Goal: Information Seeking & Learning: Learn about a topic

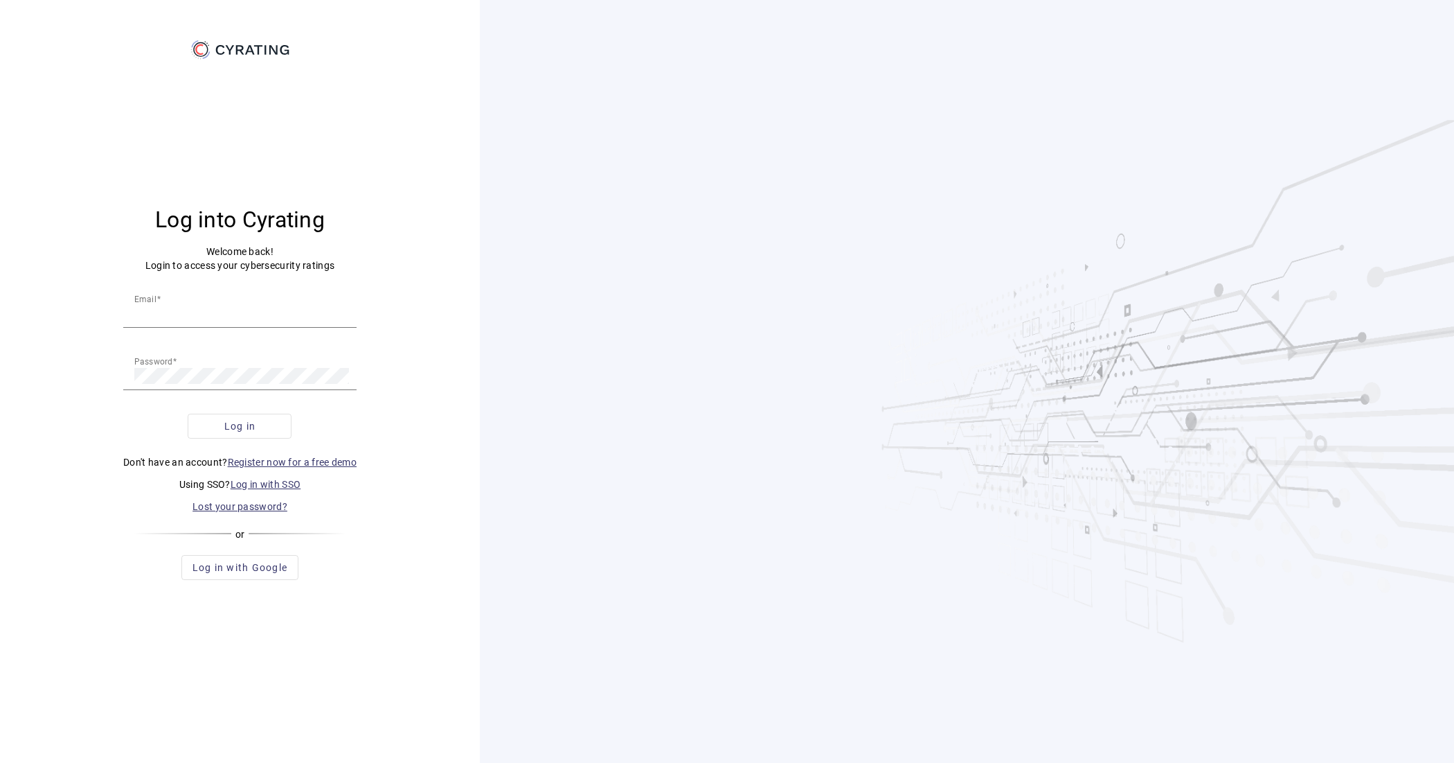
type input "[EMAIL_ADDRESS][DOMAIN_NAME]"
drag, startPoint x: 0, startPoint y: 0, endPoint x: 362, endPoint y: 393, distance: 534.3
click at [278, 427] on span "submit" at bounding box center [239, 425] width 103 height 33
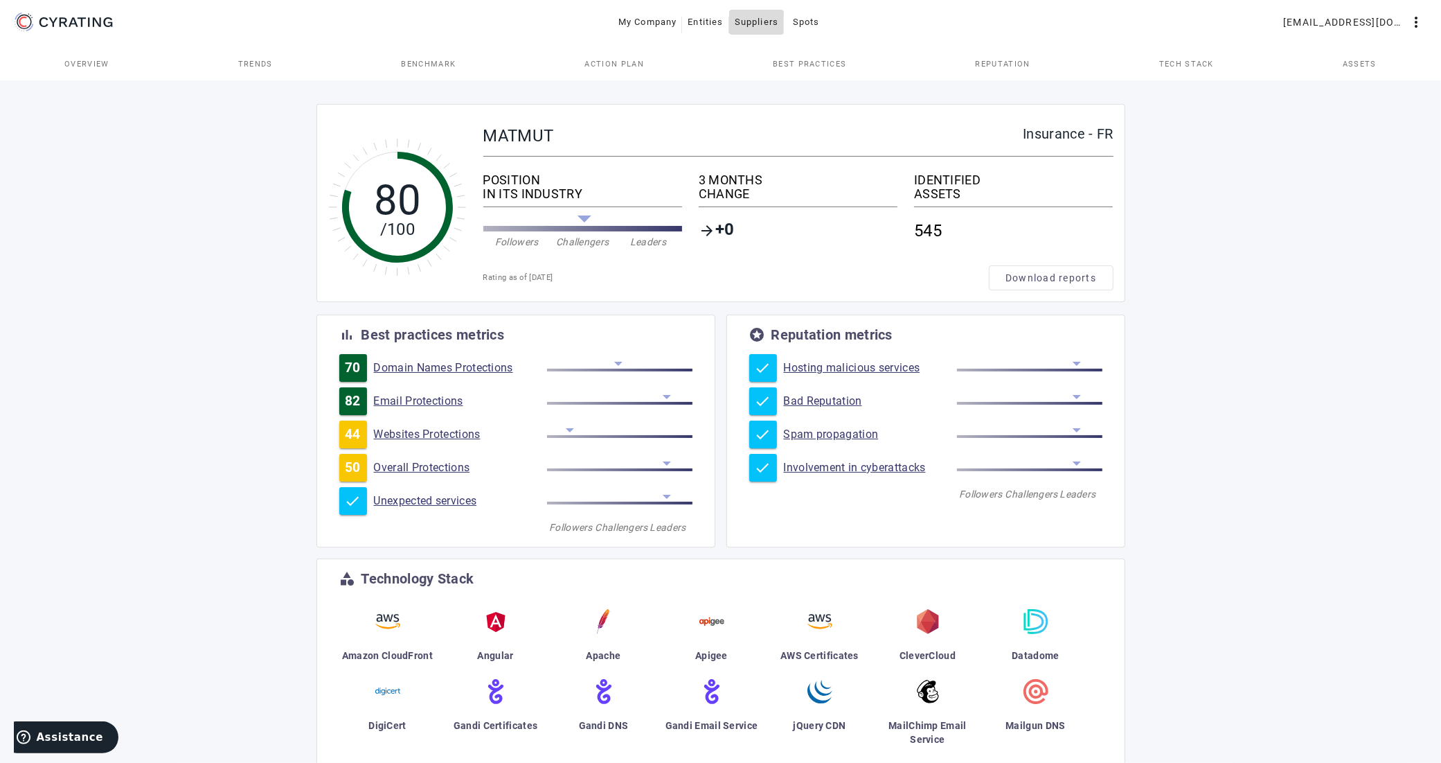
click at [767, 26] on span "Suppliers" at bounding box center [757, 22] width 44 height 22
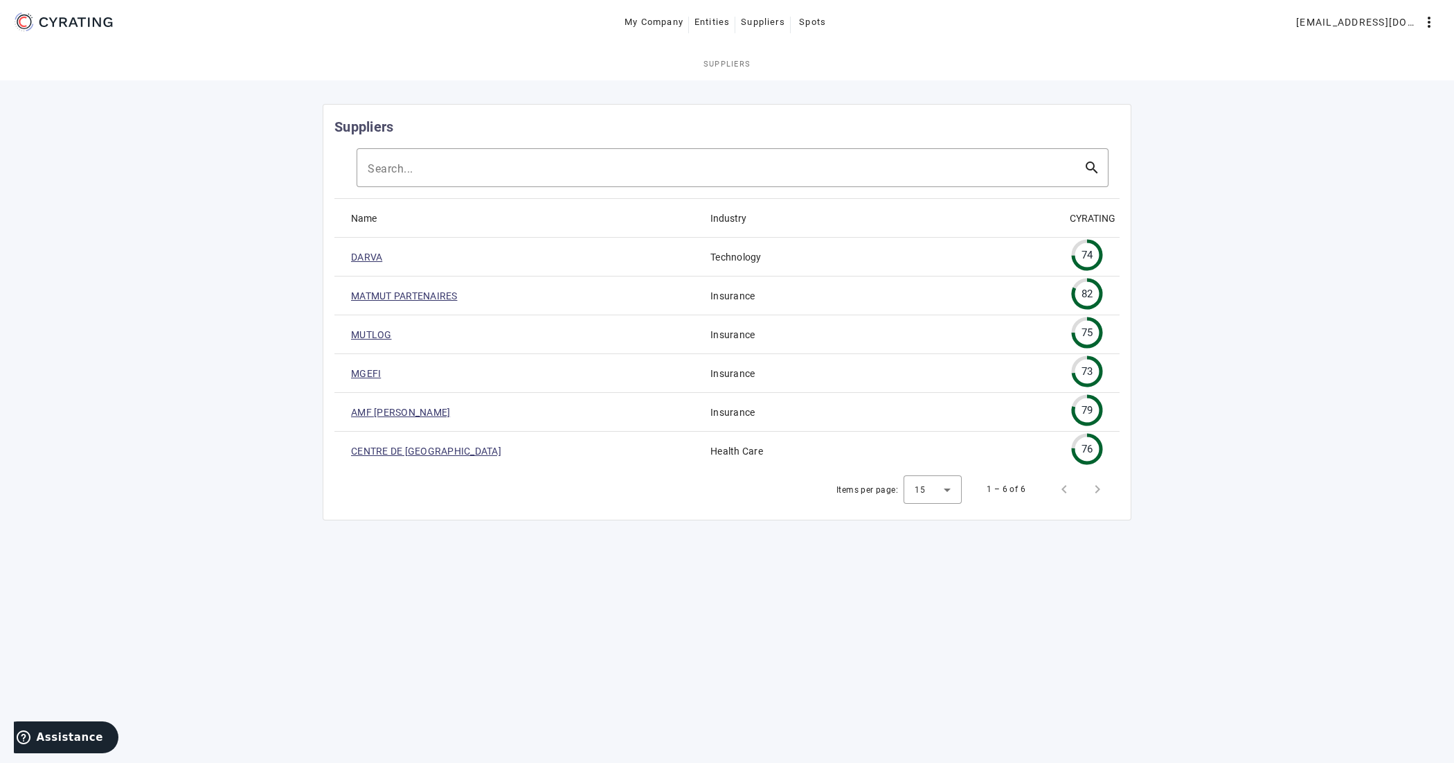
click at [368, 372] on link "MGEFI" at bounding box center [366, 373] width 30 height 14
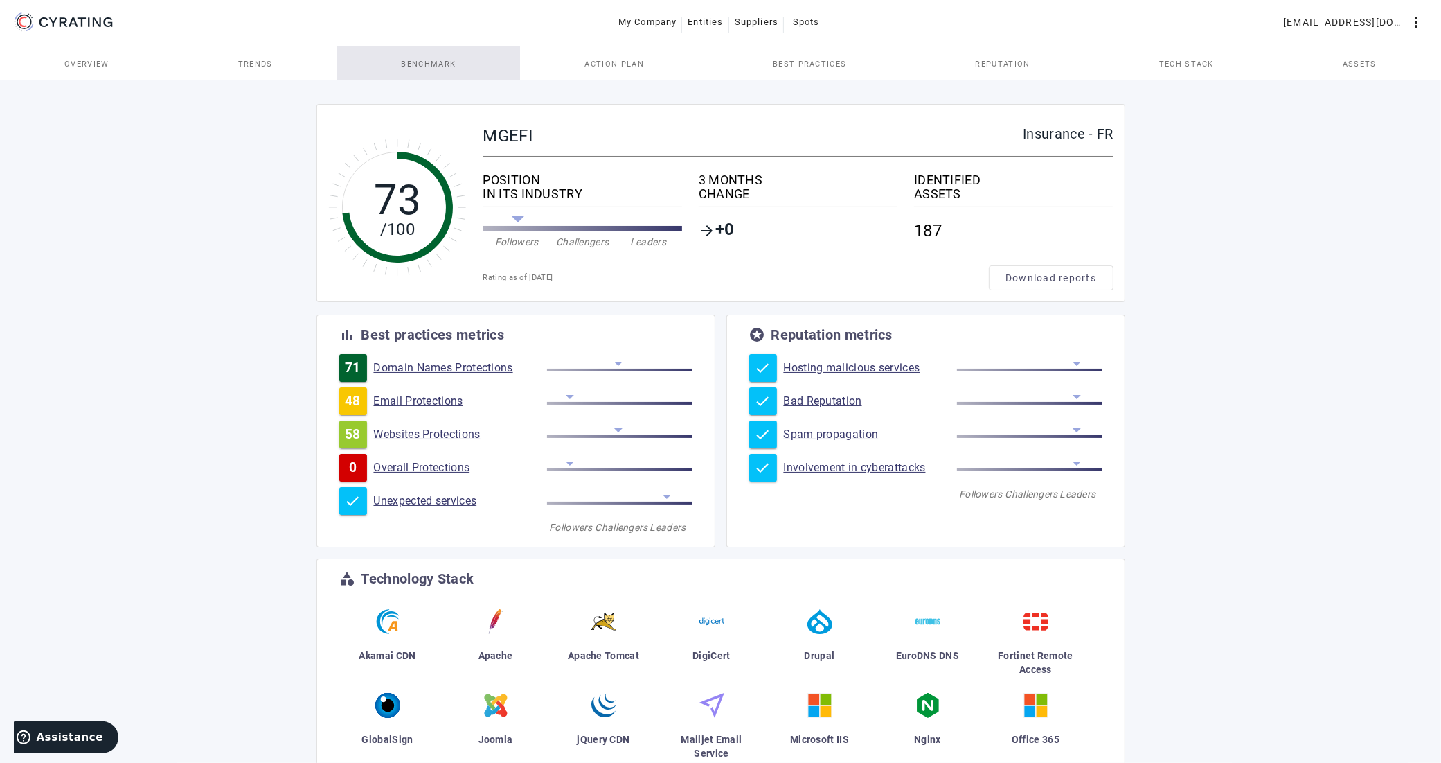
click at [440, 64] on span "Benchmark" at bounding box center [429, 64] width 55 height 8
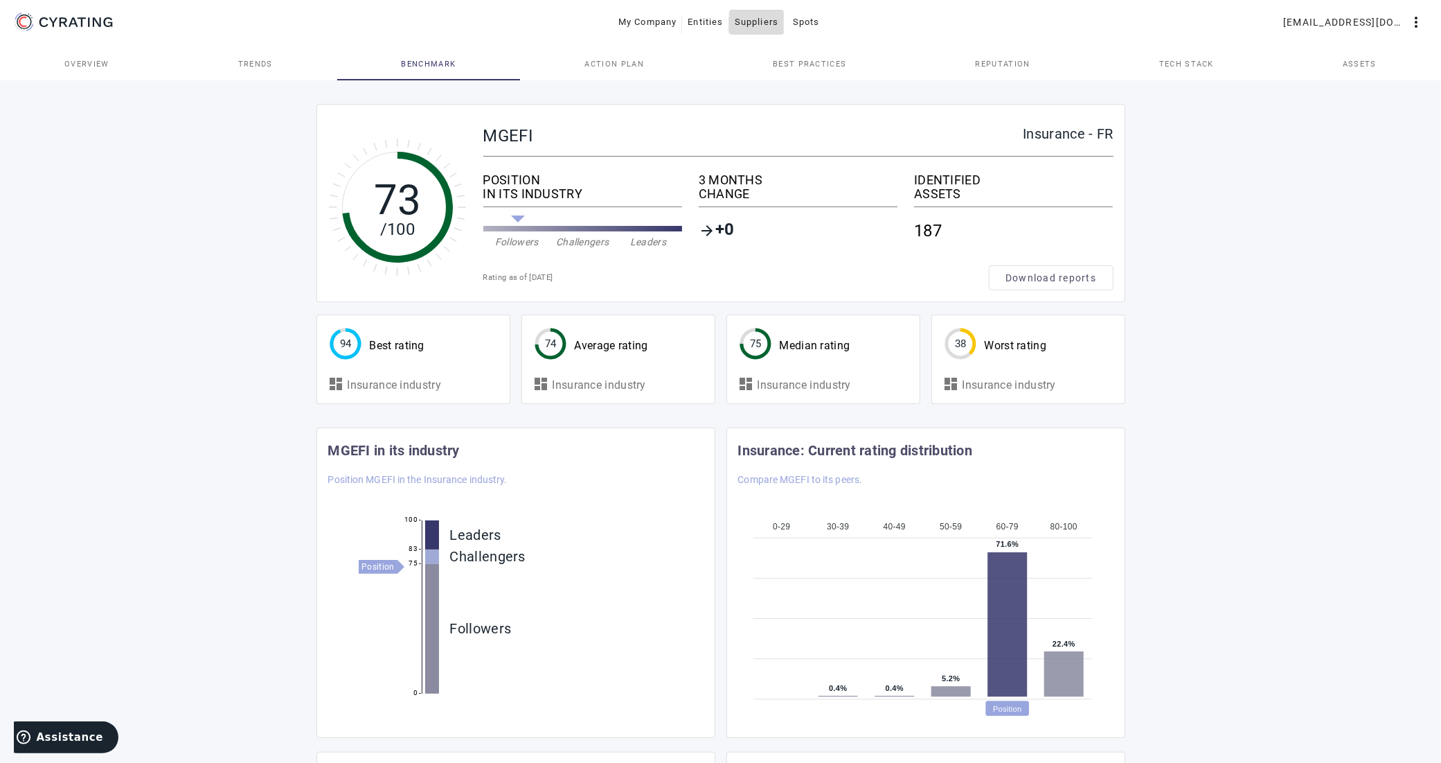
click at [743, 26] on span "Suppliers" at bounding box center [757, 22] width 44 height 22
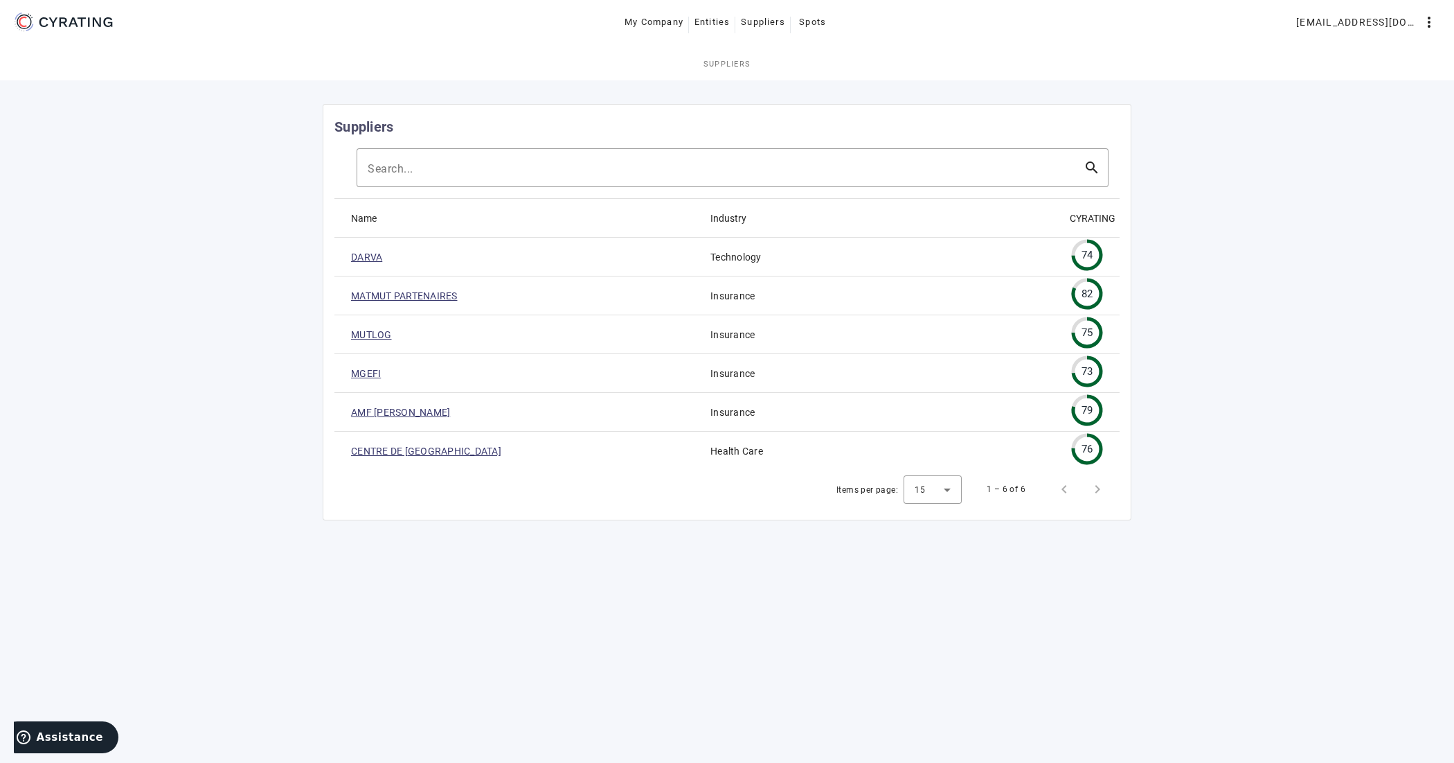
click at [375, 336] on link "MUTLOG" at bounding box center [371, 335] width 41 height 14
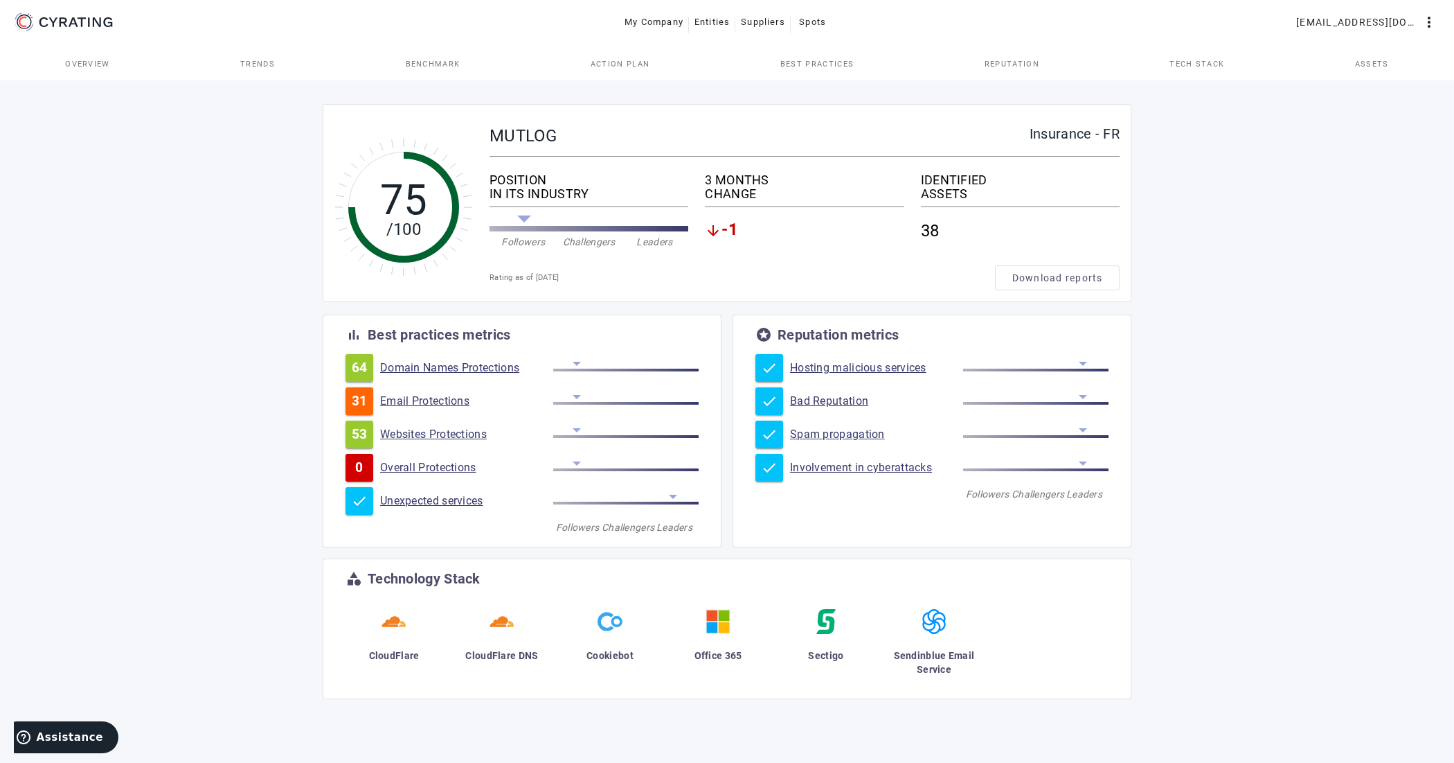
click at [733, 233] on span "-1" at bounding box center [730, 230] width 17 height 17
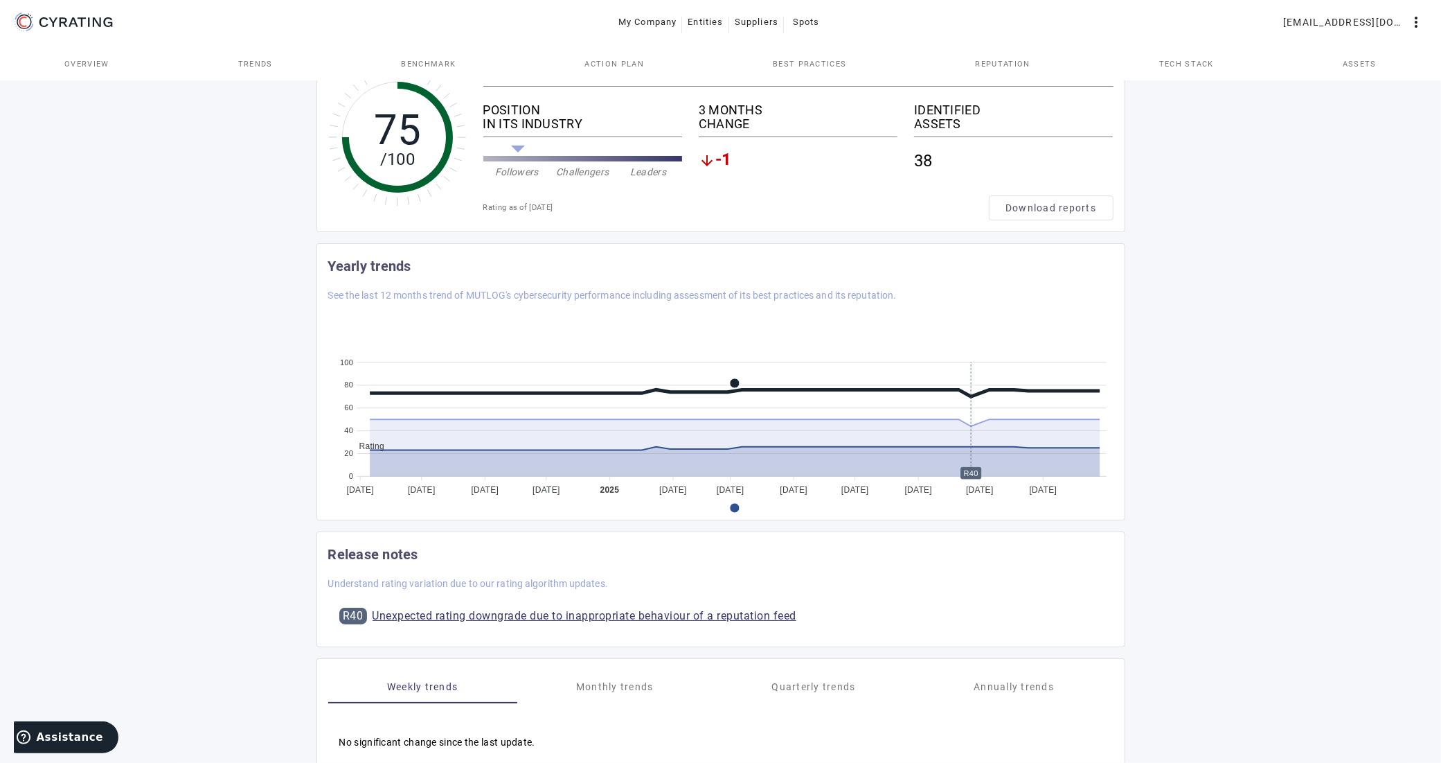
scroll to position [173, 0]
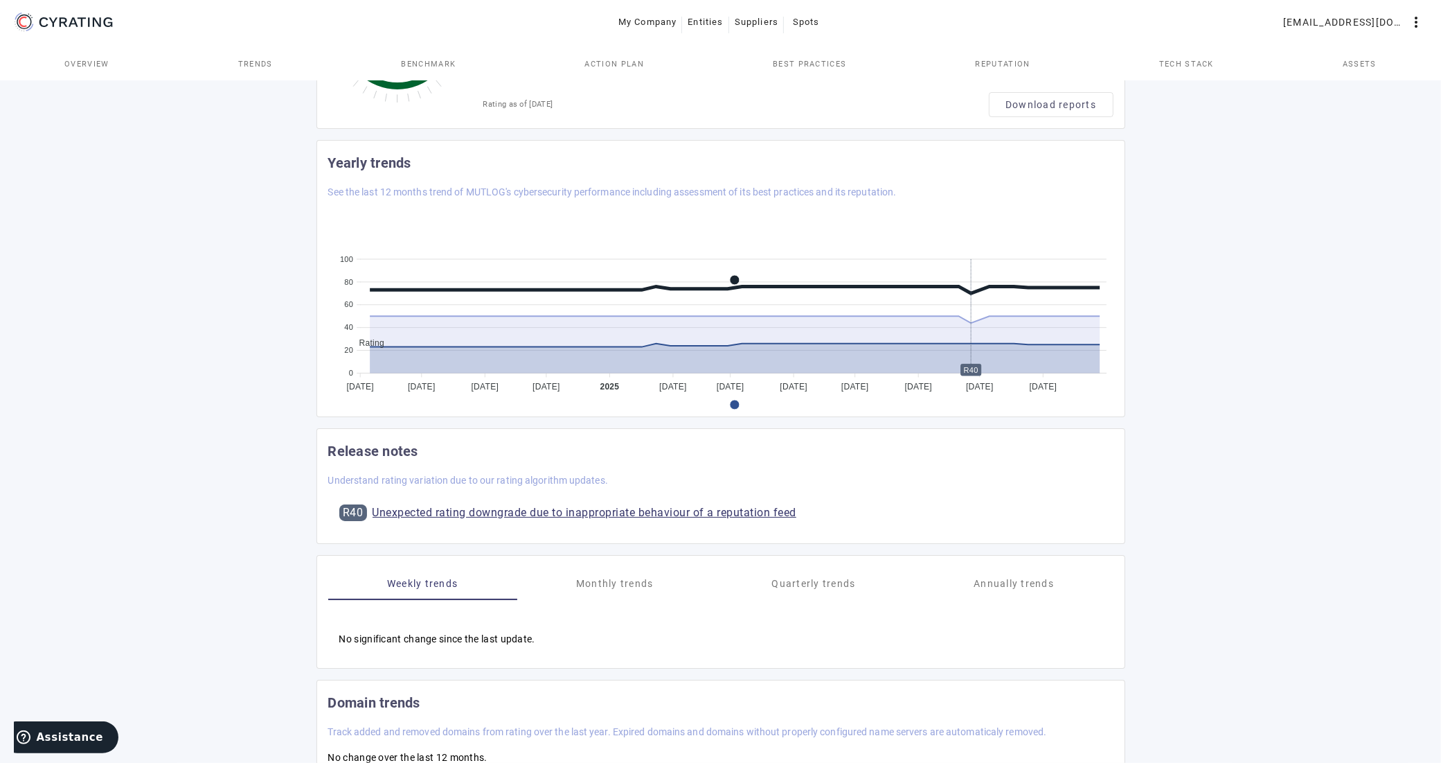
click at [572, 517] on link "Unexpected rating downgrade due to inappropriate behaviour of a reputation feed" at bounding box center [585, 512] width 425 height 17
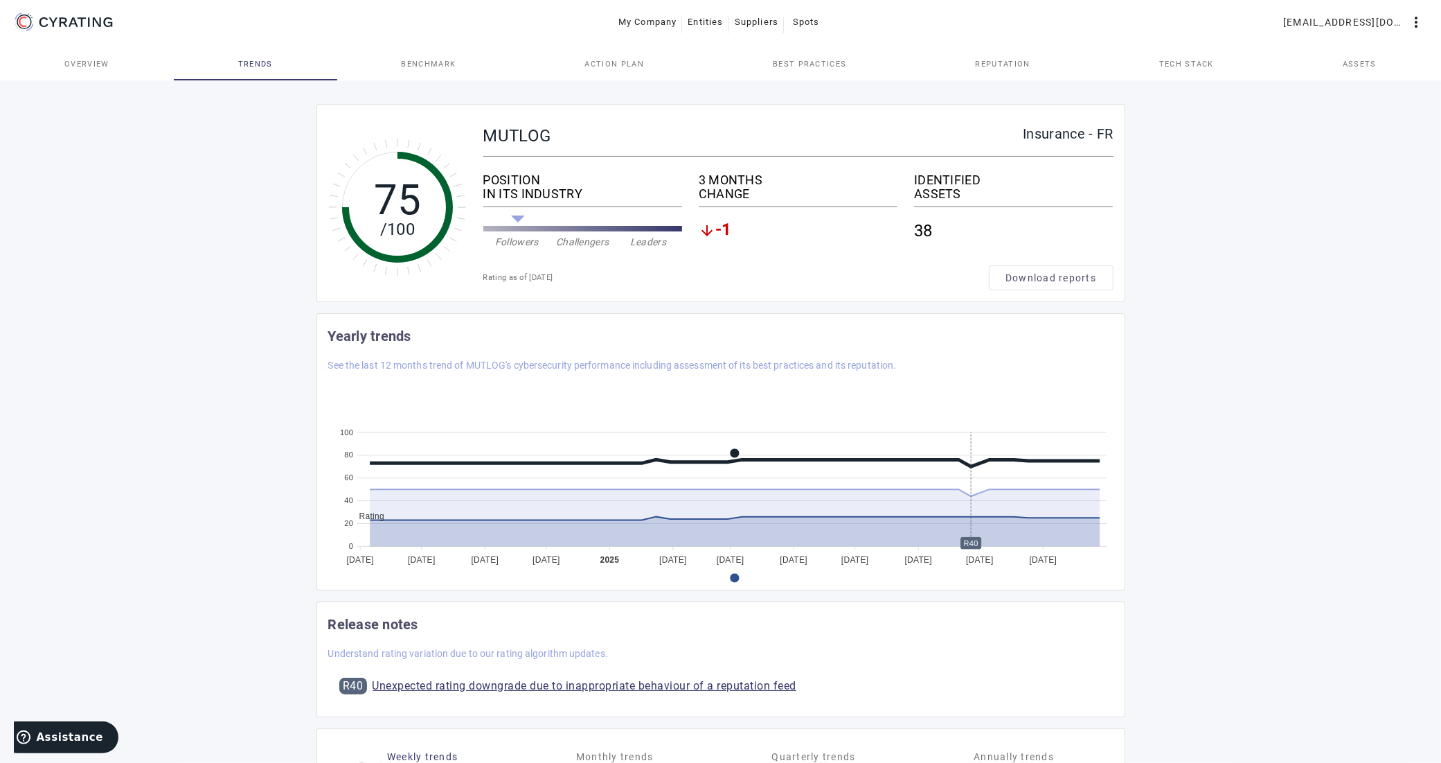
click at [105, 71] on span "Overview" at bounding box center [86, 63] width 45 height 33
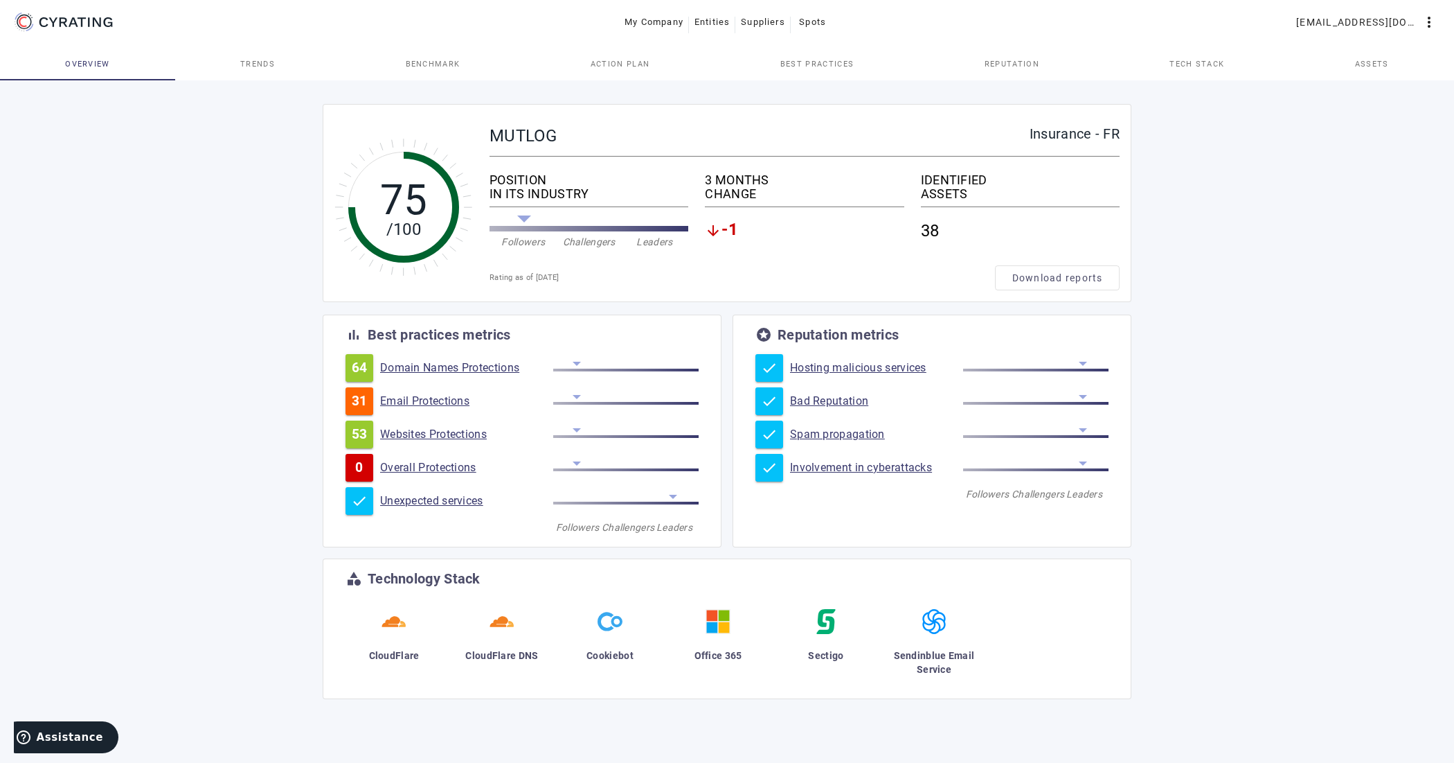
click at [729, 230] on span "-1" at bounding box center [730, 230] width 17 height 17
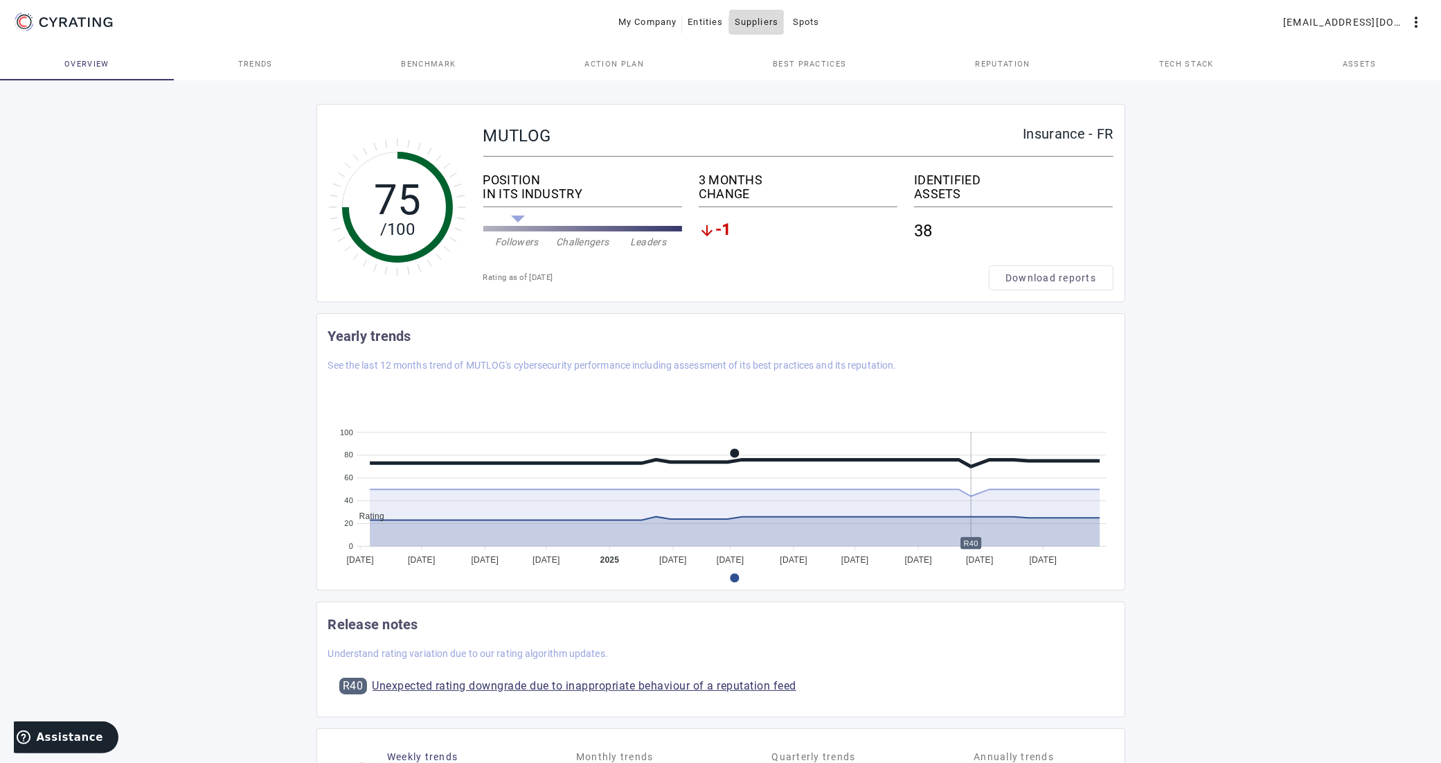
click at [756, 21] on span "Suppliers" at bounding box center [757, 22] width 44 height 22
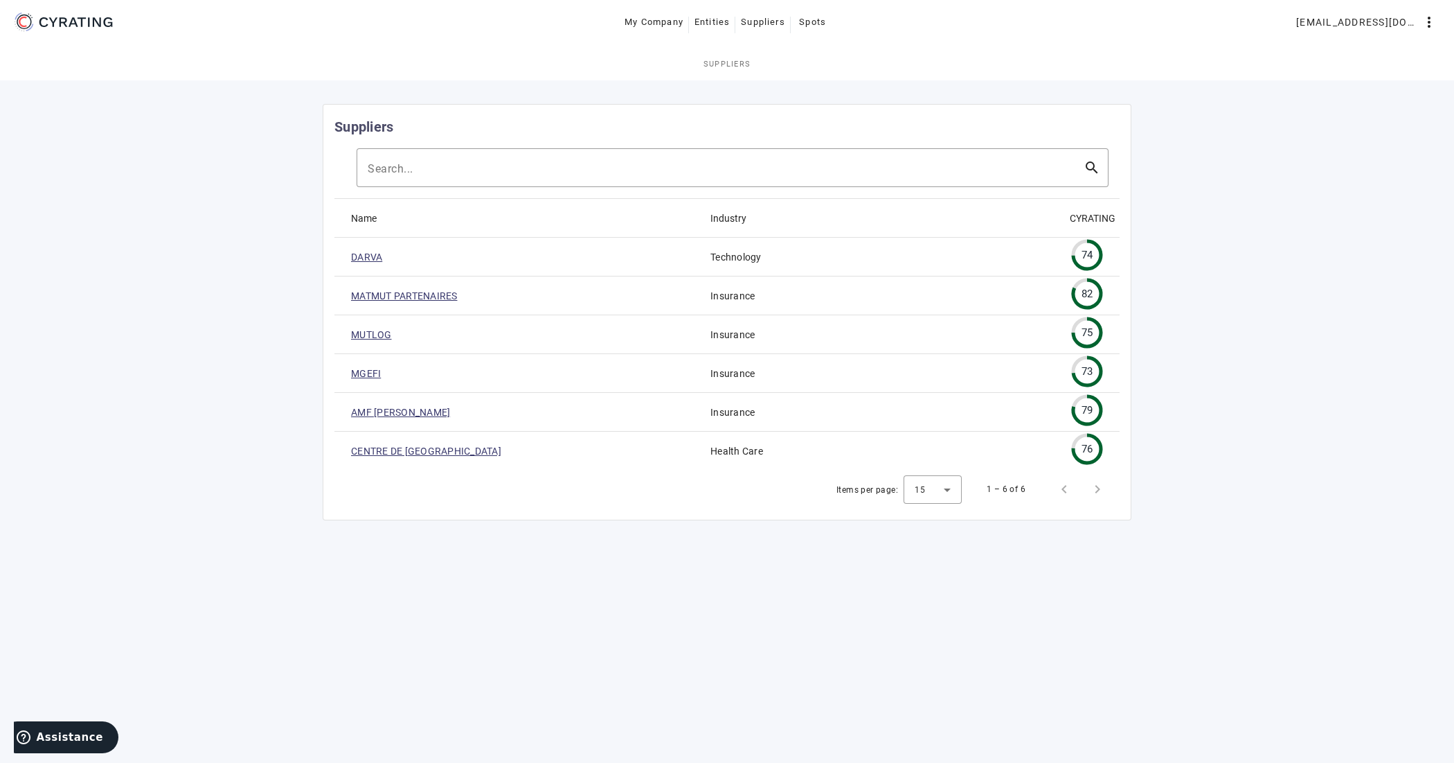
click at [501, 455] on link "CENTRE DE [GEOGRAPHIC_DATA]" at bounding box center [426, 451] width 150 height 14
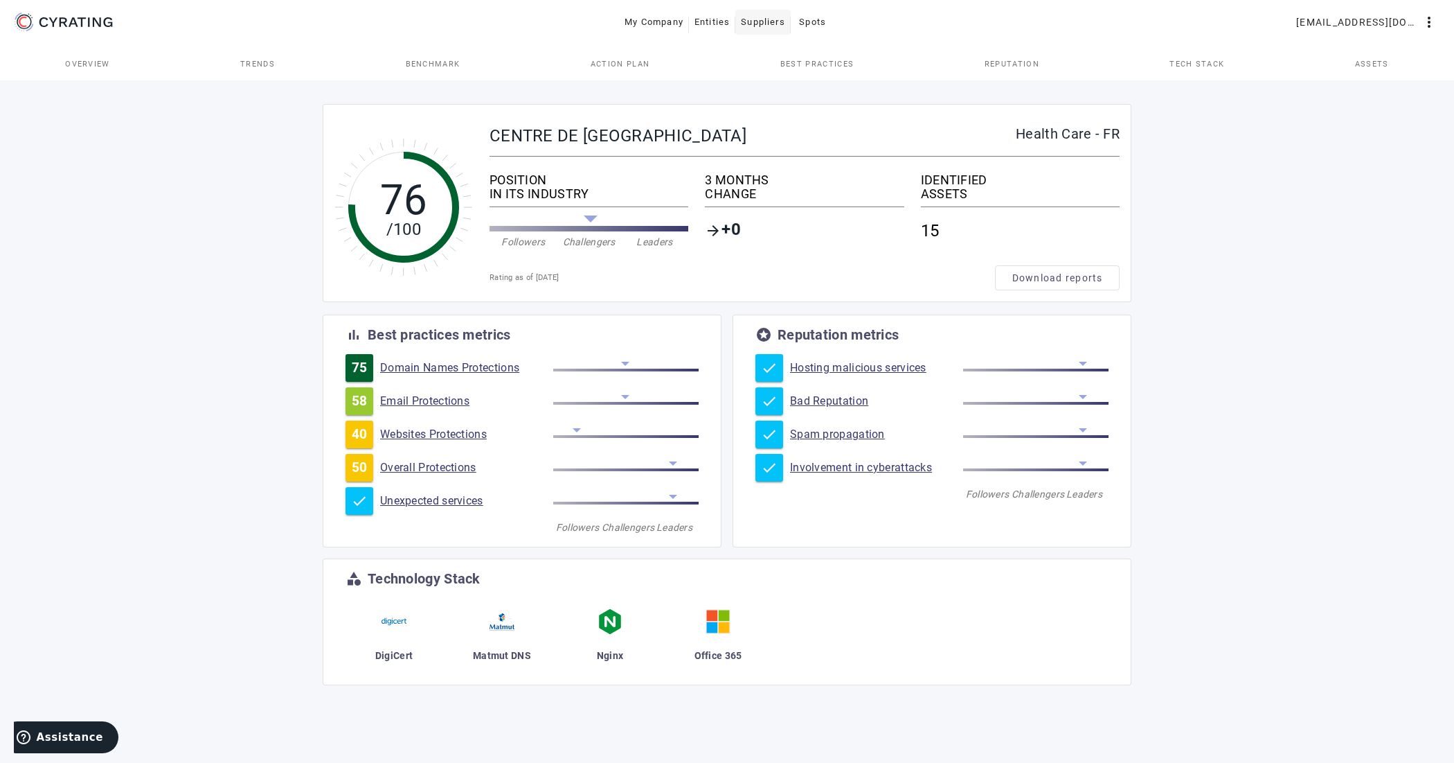
click at [772, 24] on span "Suppliers" at bounding box center [763, 22] width 44 height 22
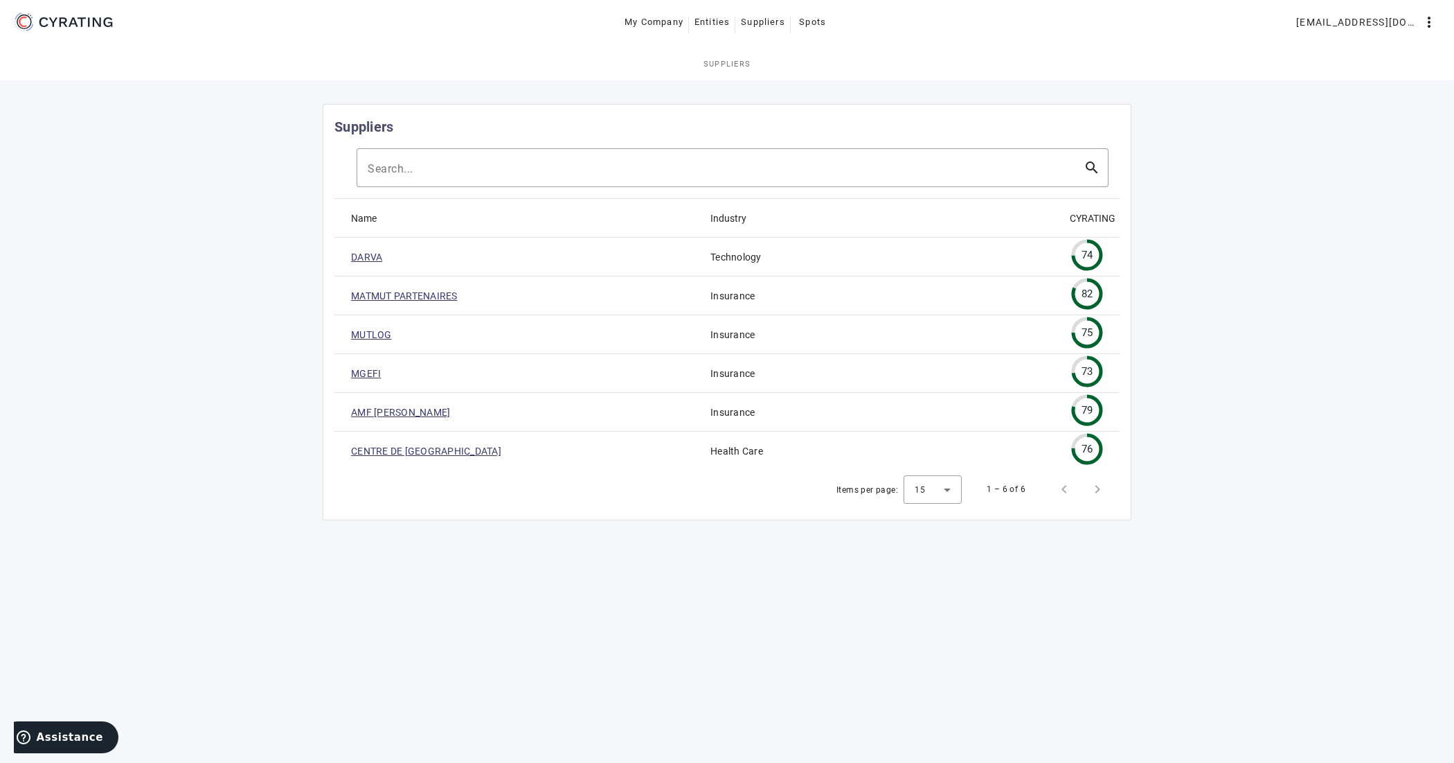
click at [722, 416] on mat-cell "Insurance" at bounding box center [879, 412] width 359 height 39
click at [372, 416] on link "AMF [PERSON_NAME]" at bounding box center [400, 412] width 99 height 14
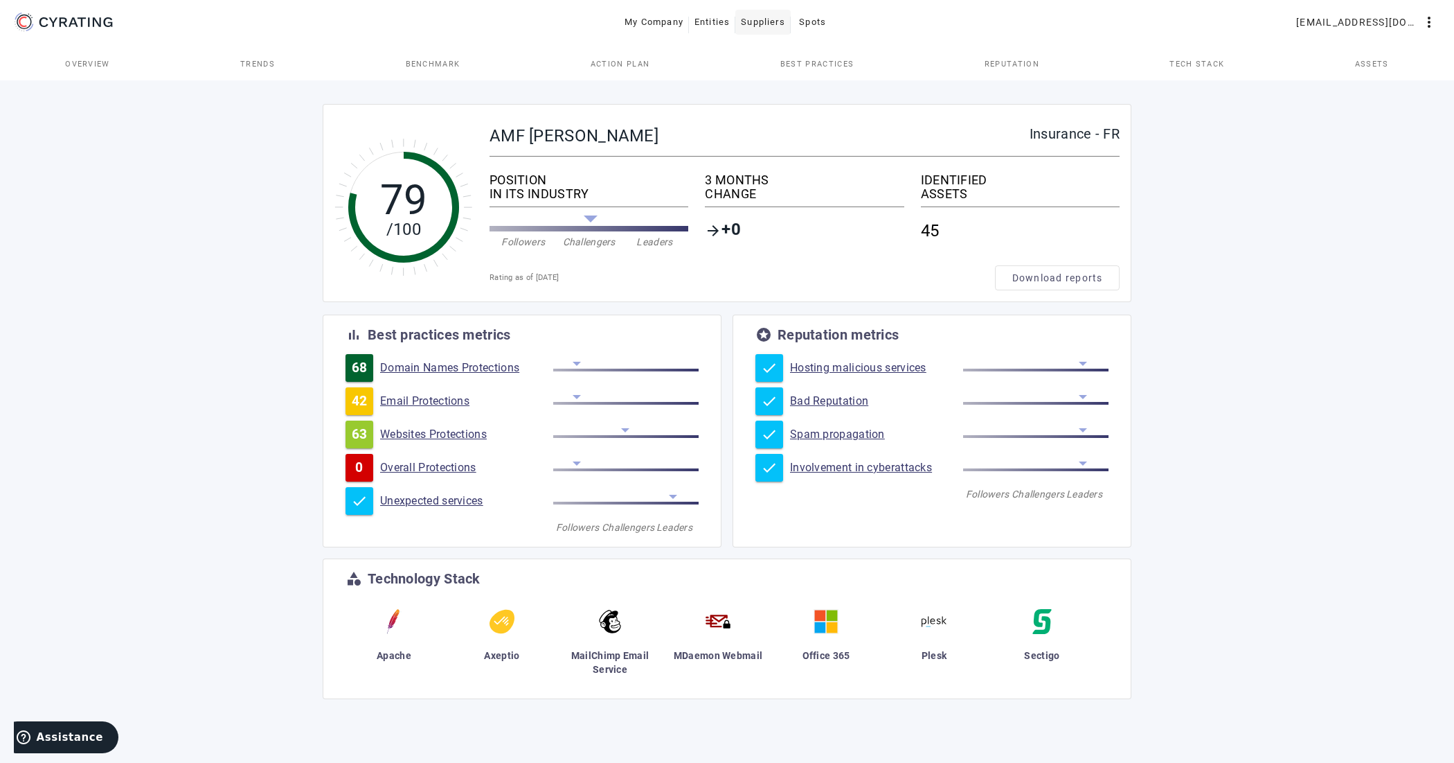
click at [767, 22] on span "Suppliers" at bounding box center [763, 22] width 44 height 22
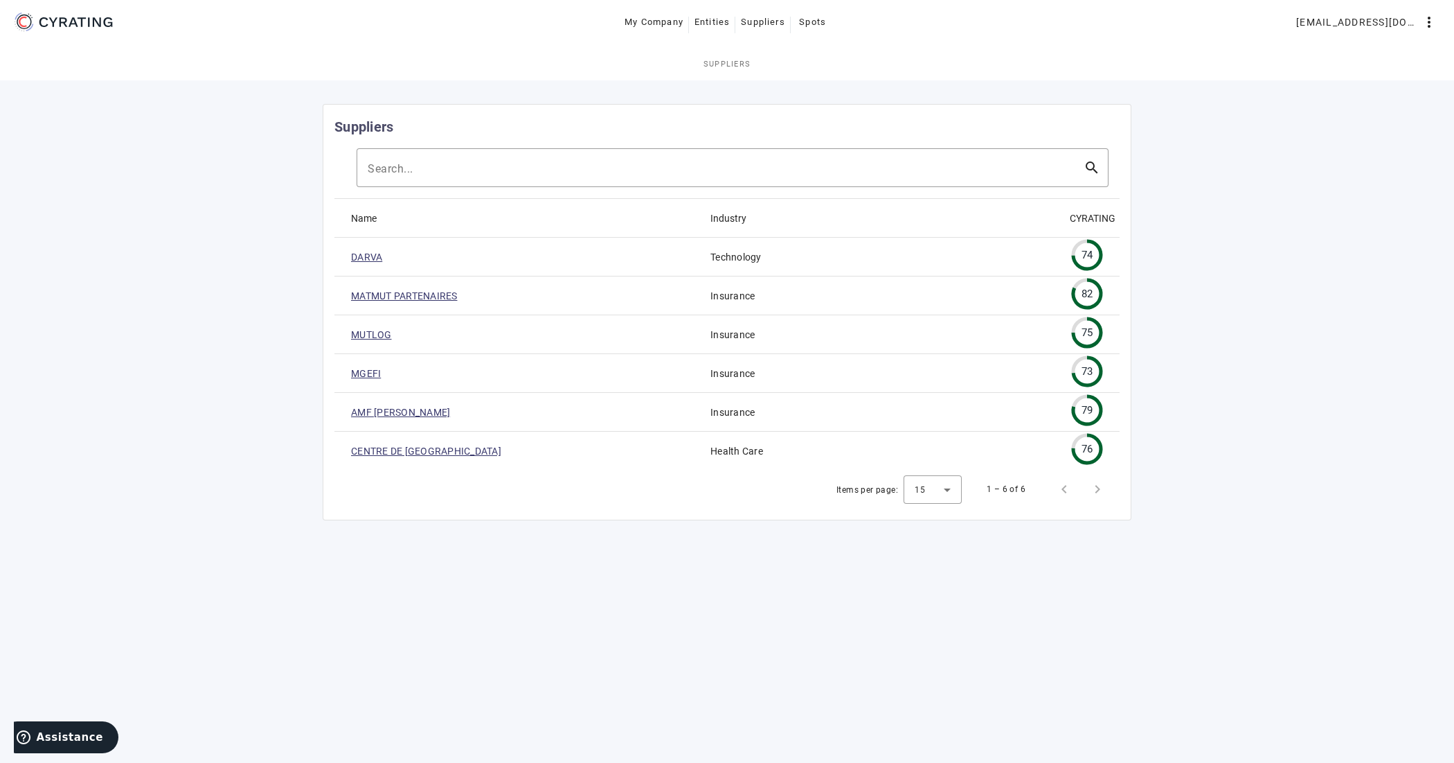
click at [366, 375] on link "MGEFI" at bounding box center [366, 373] width 30 height 14
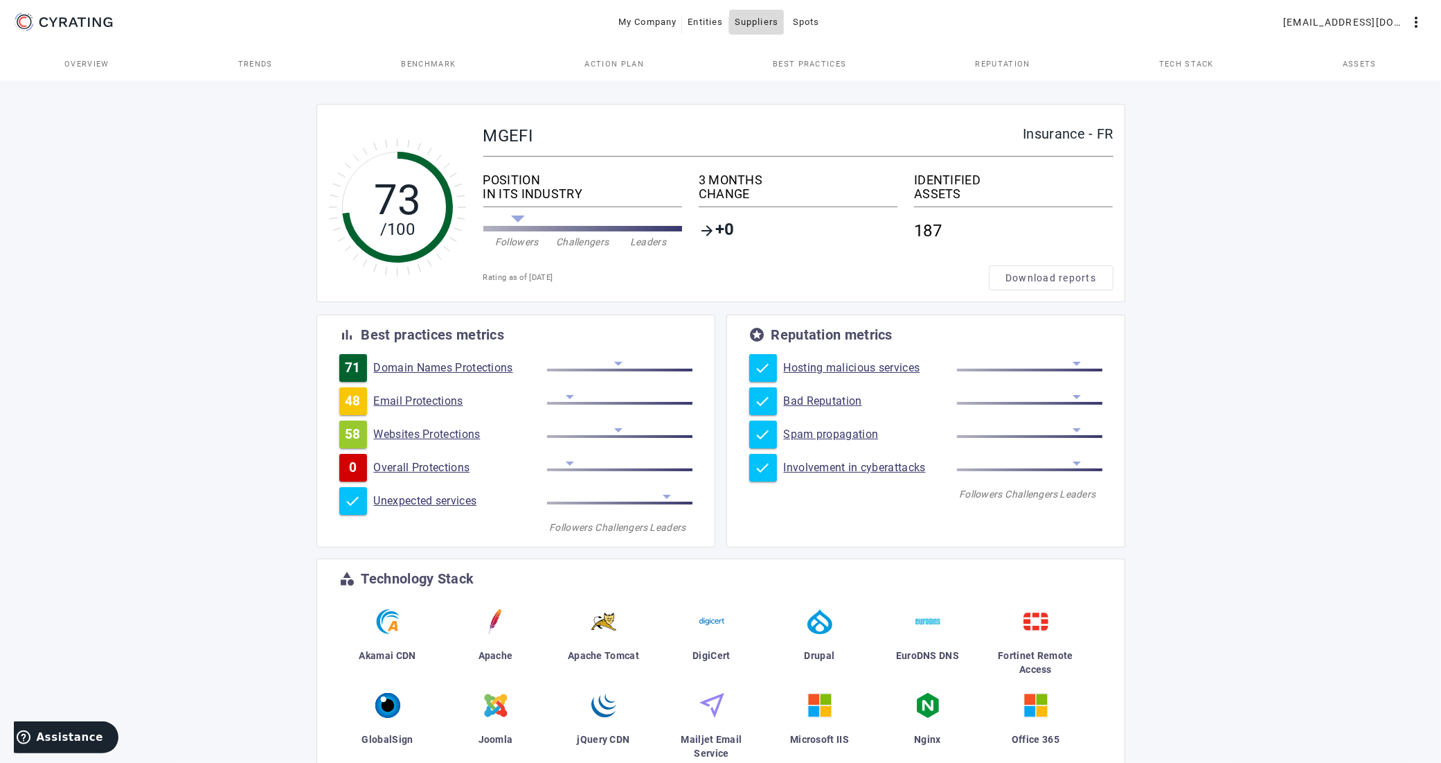
click at [747, 29] on span "Suppliers" at bounding box center [757, 22] width 44 height 22
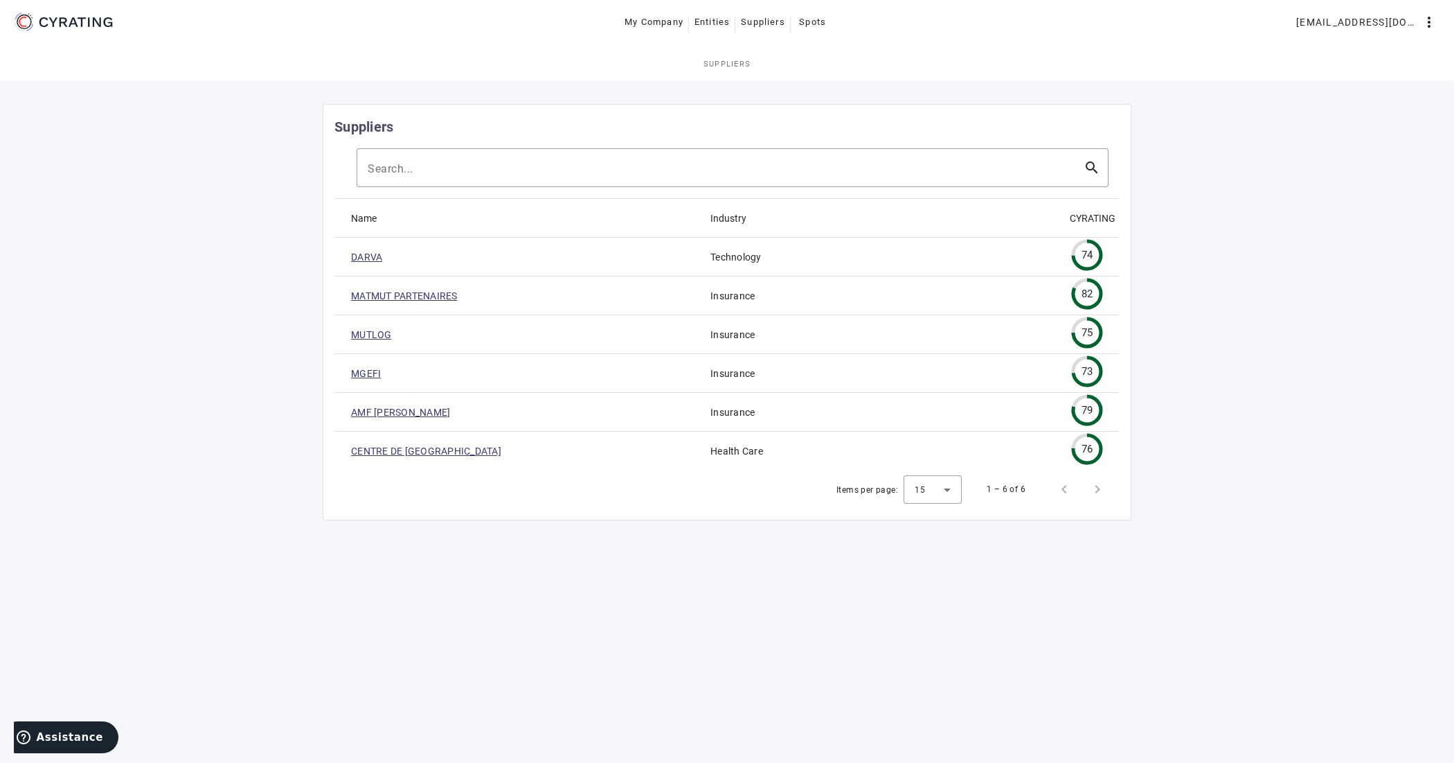
click at [374, 336] on link "MUTLOG" at bounding box center [371, 335] width 41 height 14
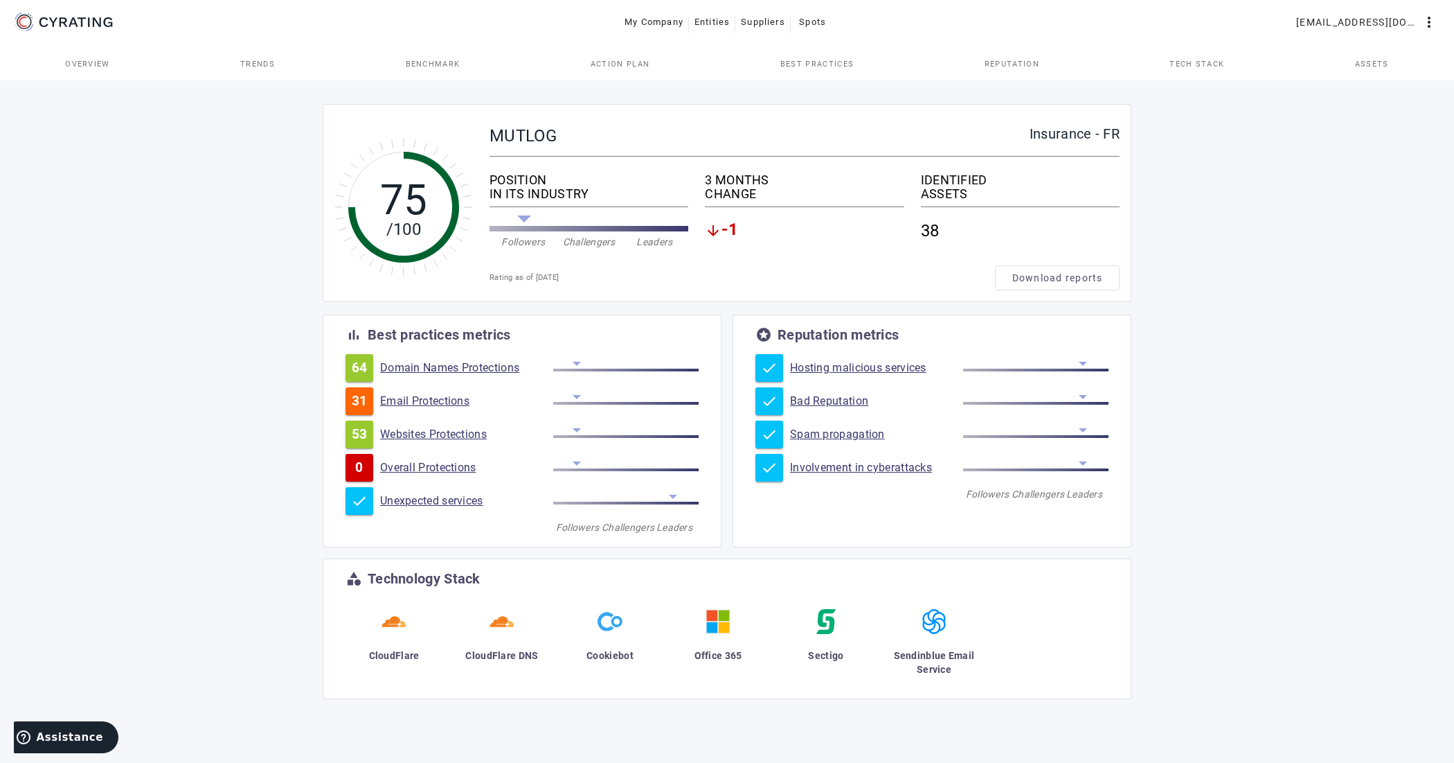
click at [734, 229] on span "-1" at bounding box center [730, 230] width 17 height 17
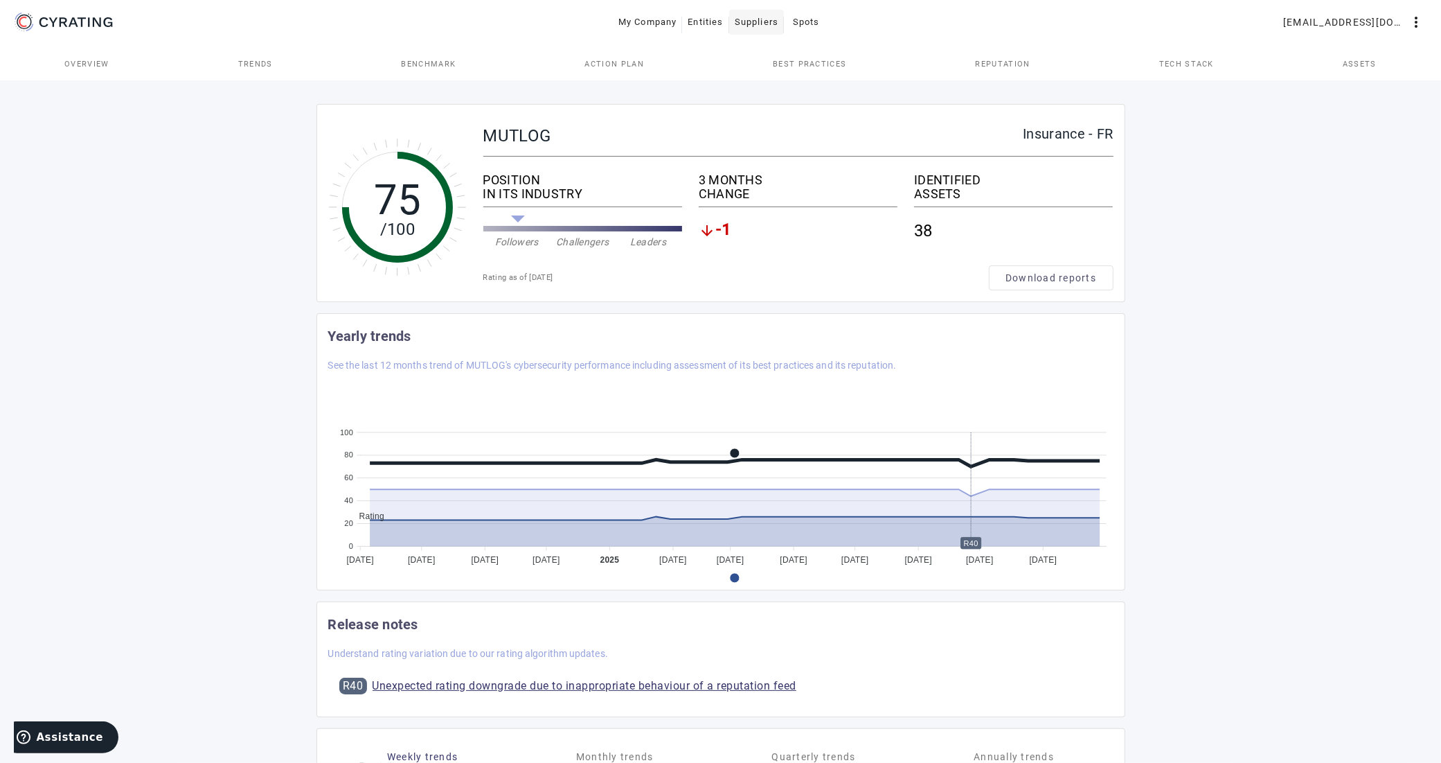
click at [759, 22] on span "Suppliers" at bounding box center [757, 22] width 44 height 22
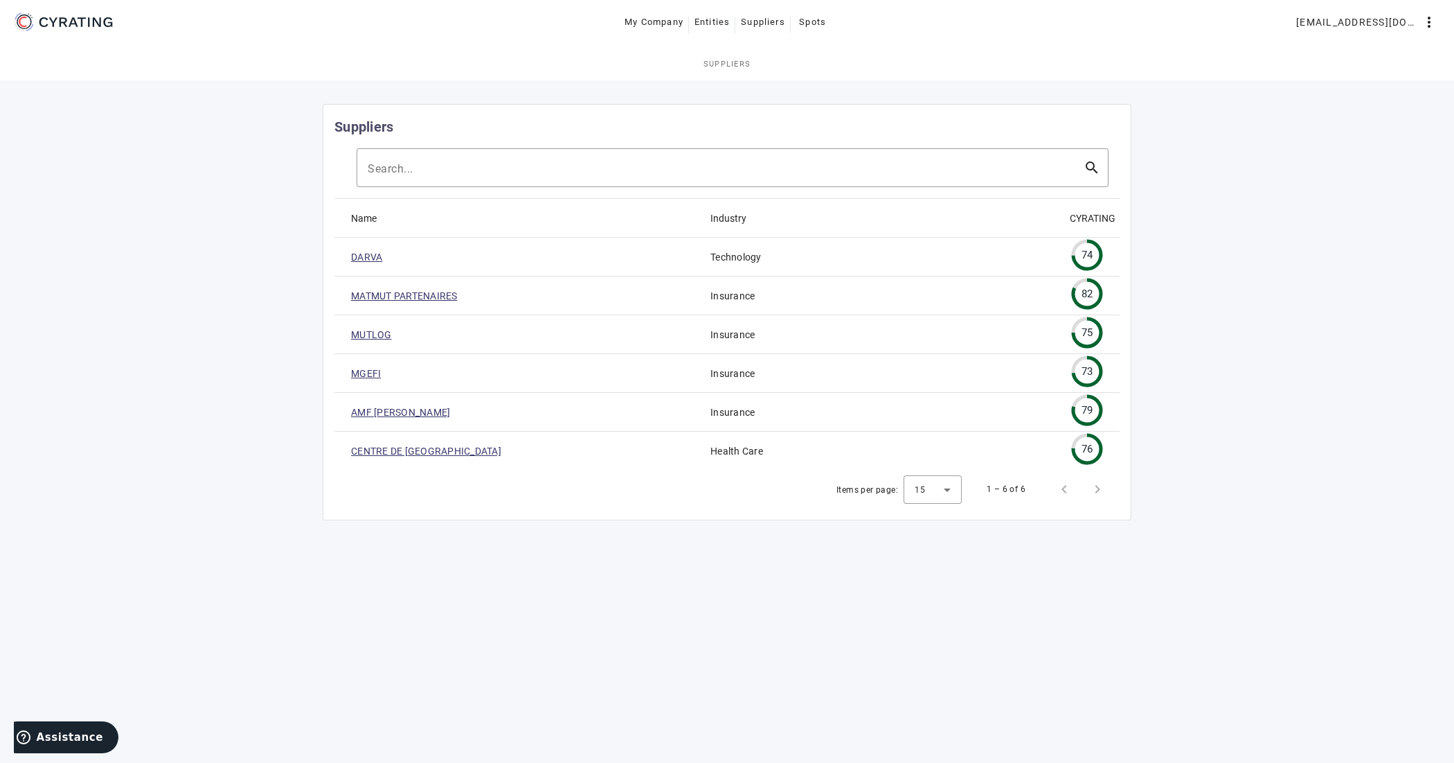
click at [364, 375] on link "MGEFI" at bounding box center [366, 373] width 30 height 14
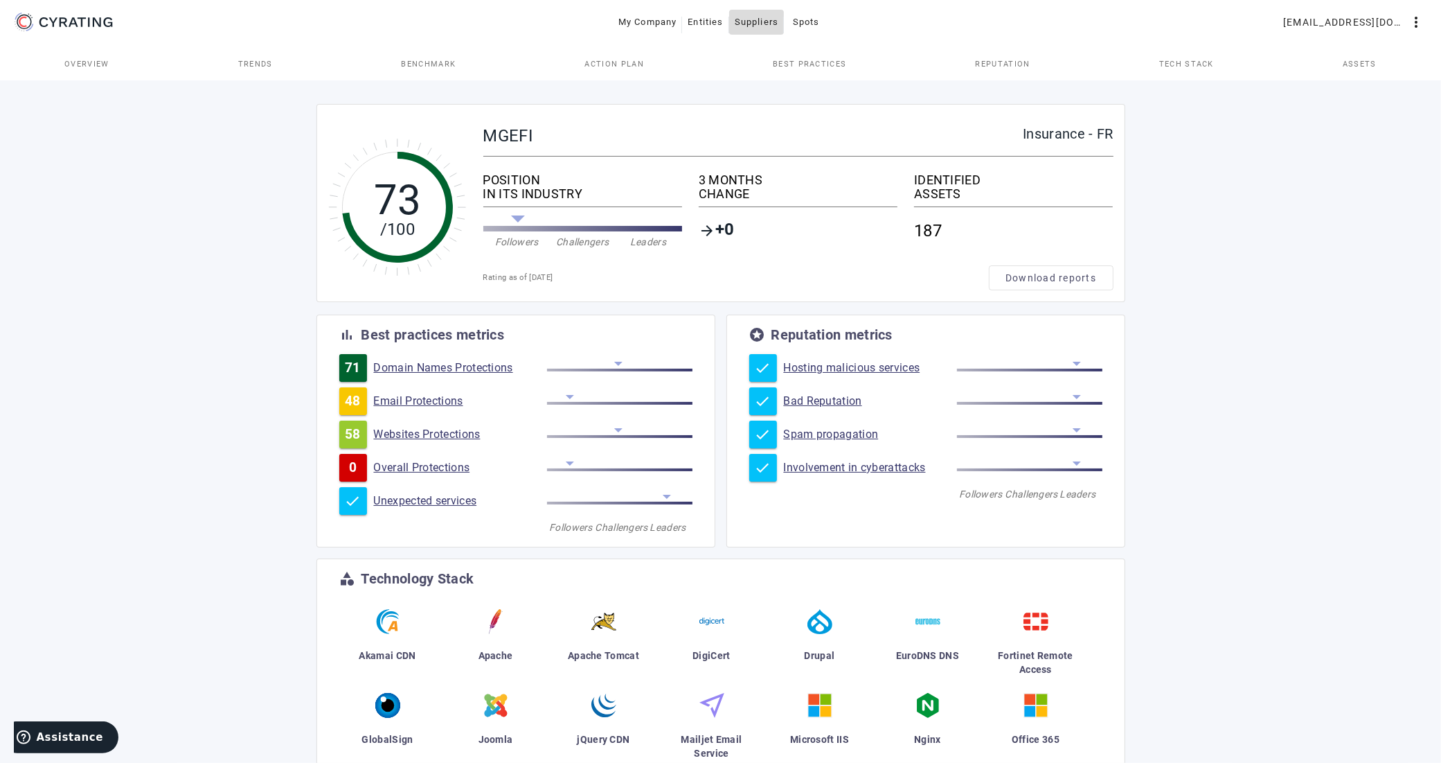
click at [771, 17] on span "Suppliers" at bounding box center [757, 22] width 44 height 22
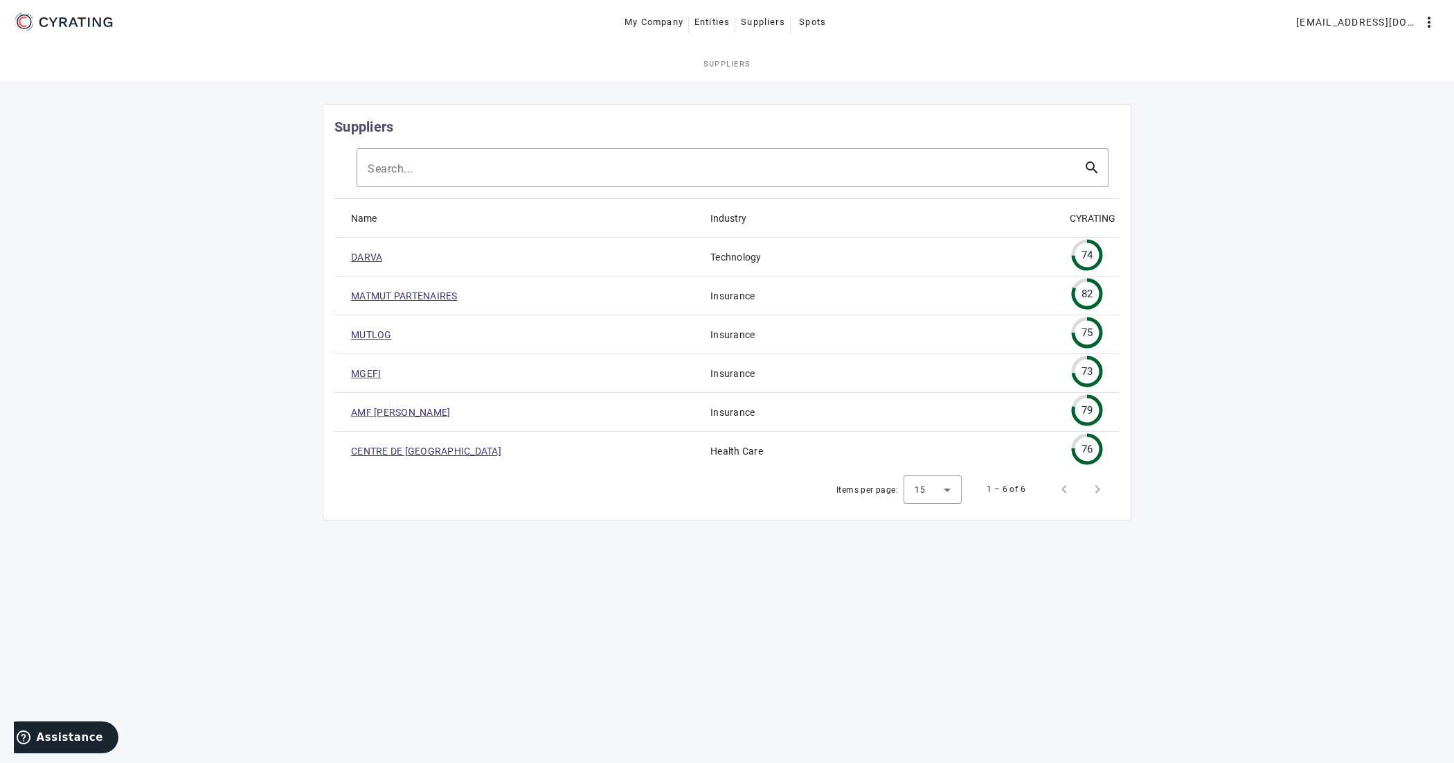
click at [383, 337] on link "MUTLOG" at bounding box center [371, 335] width 41 height 14
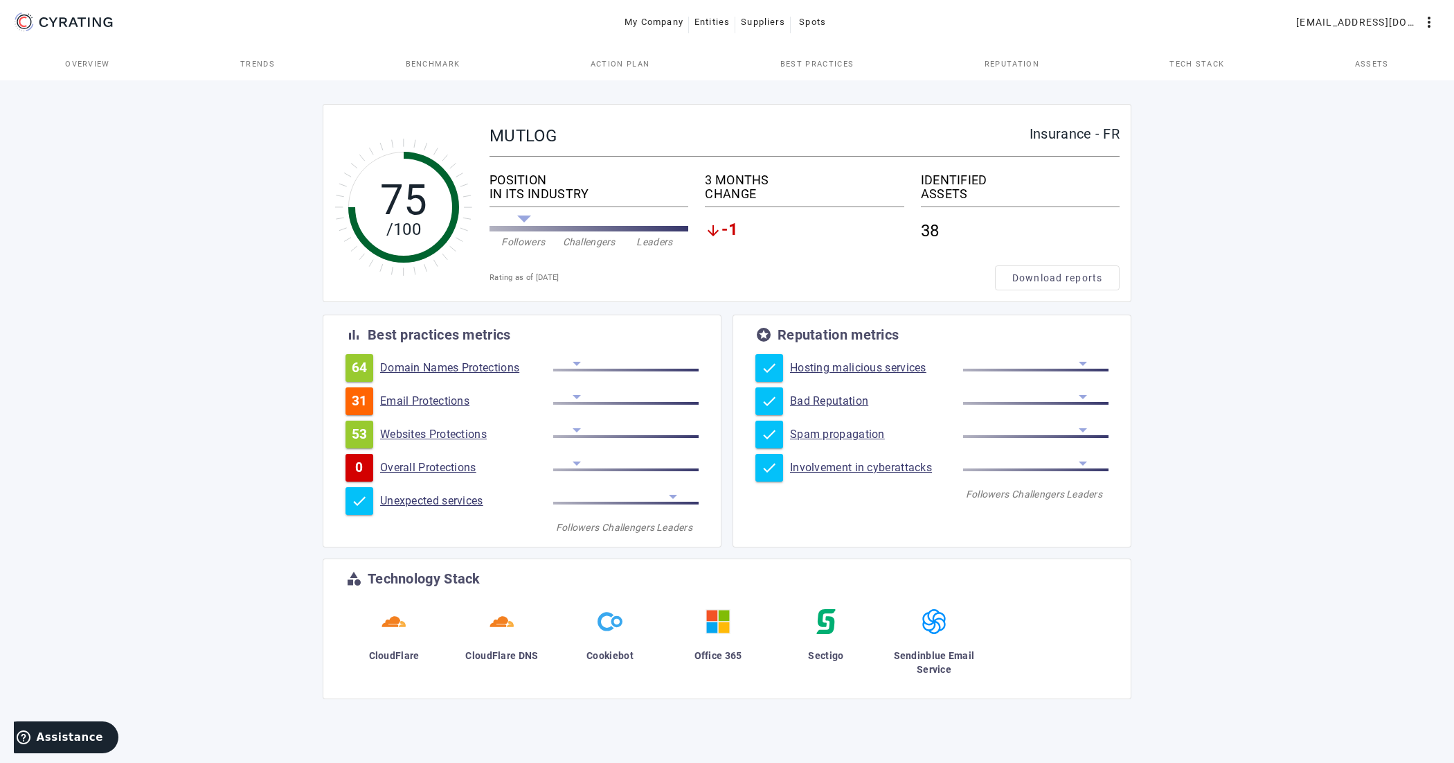
click at [444, 61] on span "Benchmark" at bounding box center [433, 64] width 55 height 8
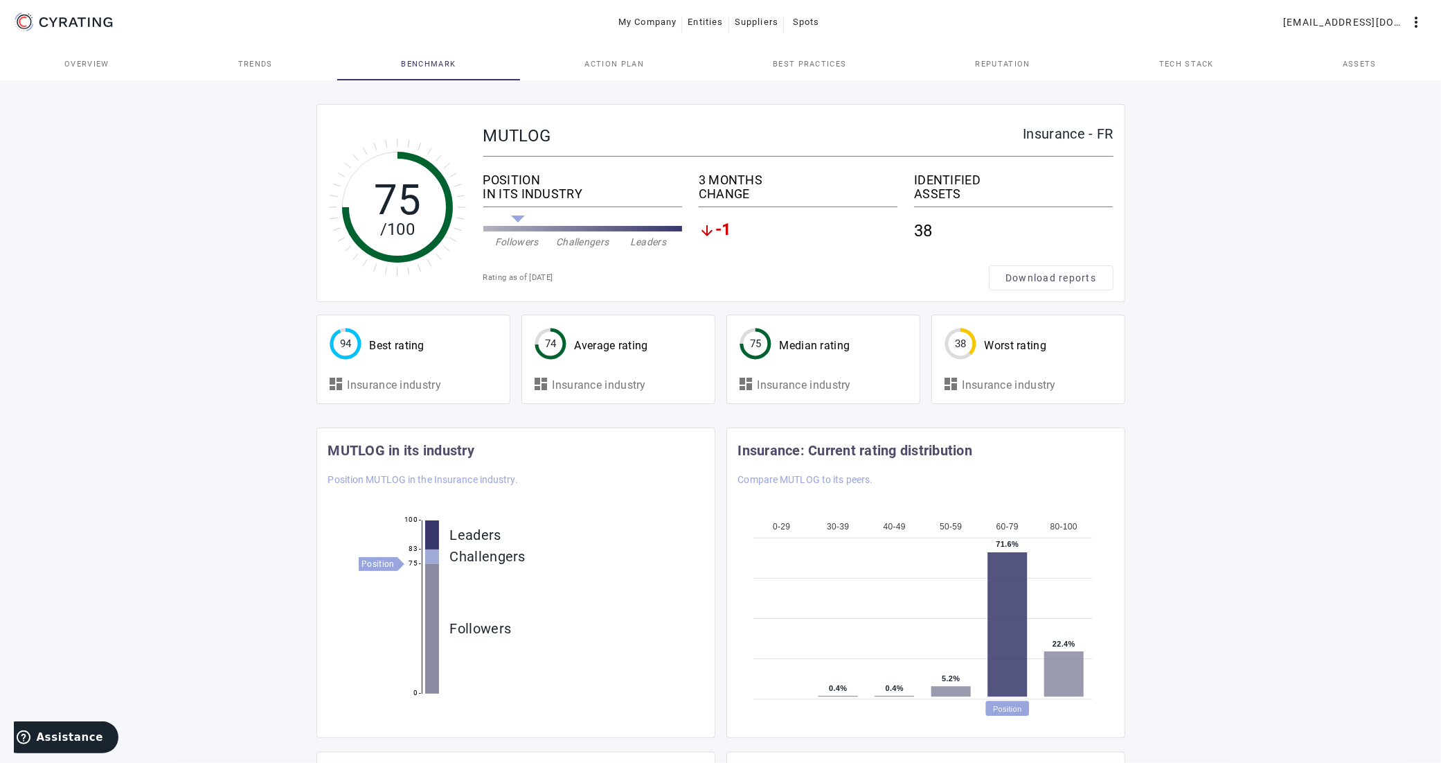
click at [253, 67] on span "Trends" at bounding box center [255, 64] width 35 height 8
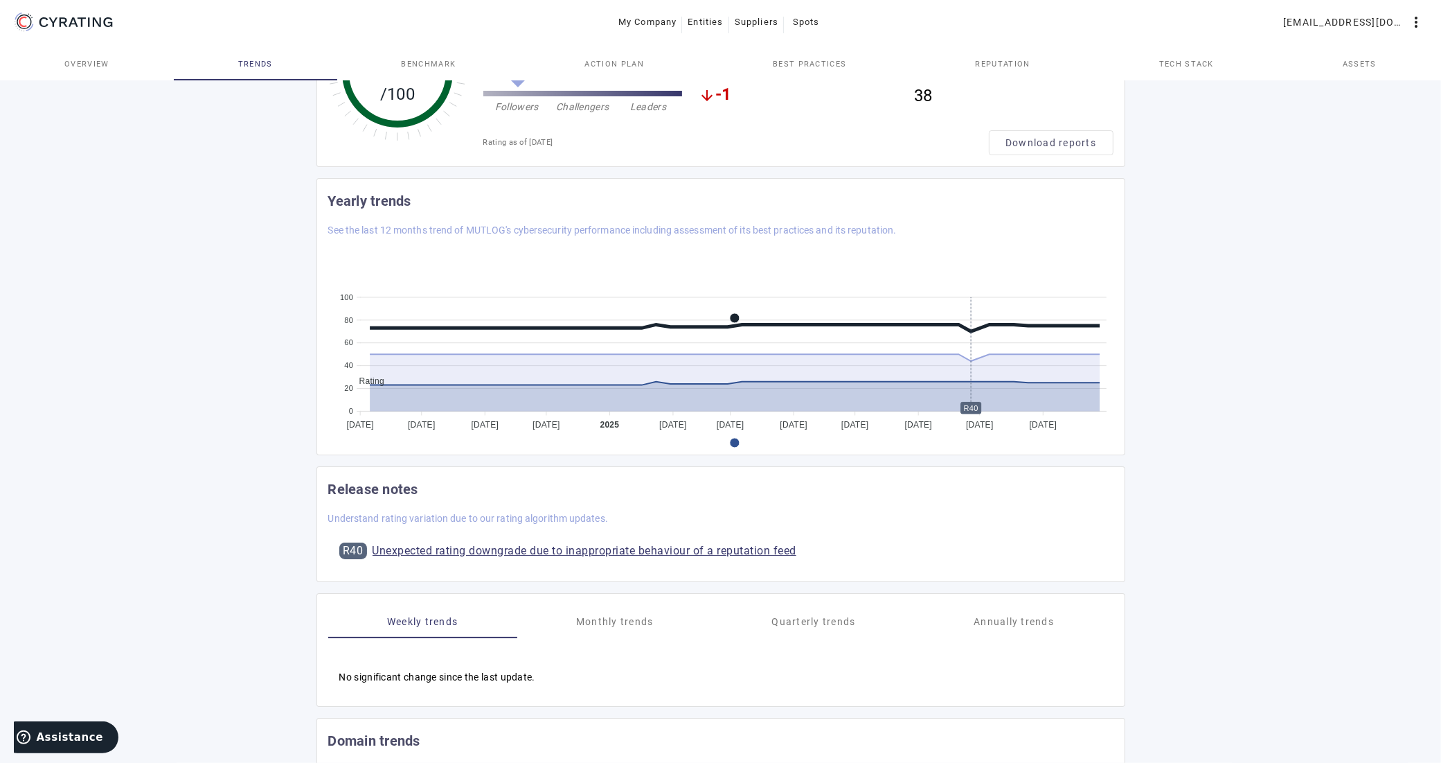
scroll to position [173, 0]
